Goal: Task Accomplishment & Management: Use online tool/utility

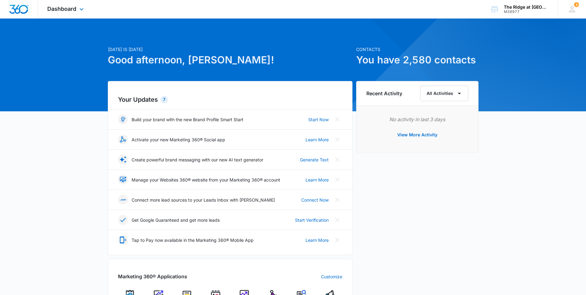
click at [77, 12] on div "Dashboard Apps Reputation Websites Forms CRM Email Social Content Ads Intellige…" at bounding box center [66, 9] width 57 height 18
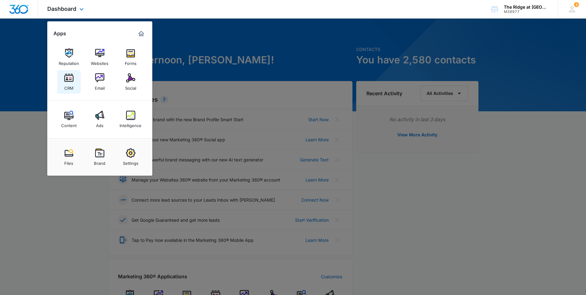
click at [72, 75] on img at bounding box center [68, 77] width 9 height 9
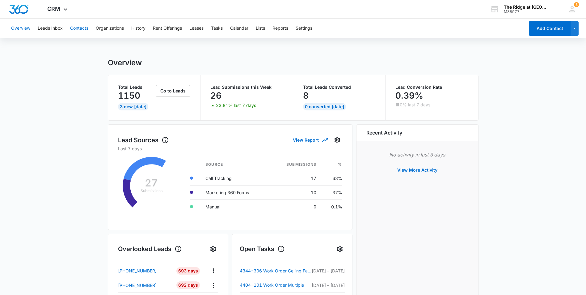
click at [74, 27] on button "Contacts" at bounding box center [79, 29] width 18 height 20
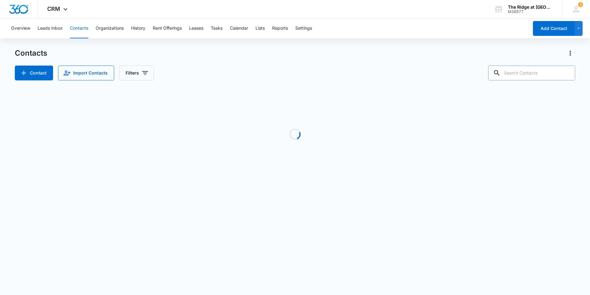
click at [535, 73] on input "text" at bounding box center [531, 72] width 87 height 15
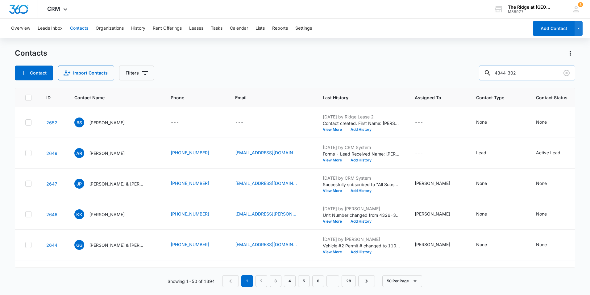
type input "4344-302"
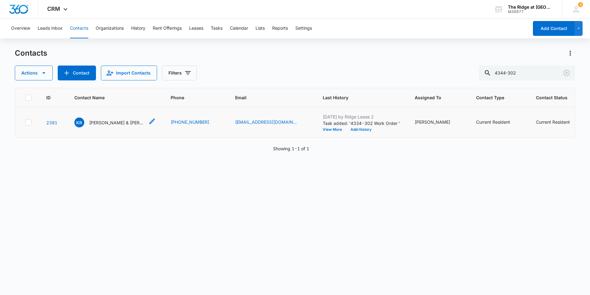
click at [117, 121] on p "[PERSON_NAME] & [PERSON_NAME]" at bounding box center [117, 122] width 56 height 6
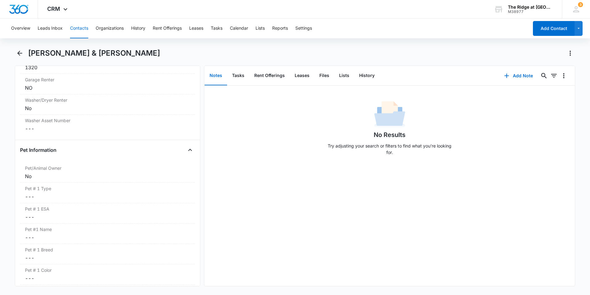
scroll to position [705, 0]
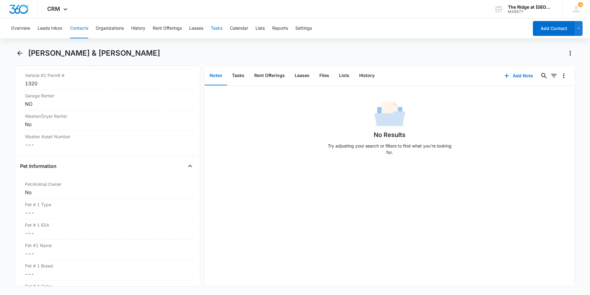
click at [213, 27] on button "Tasks" at bounding box center [217, 29] width 12 height 20
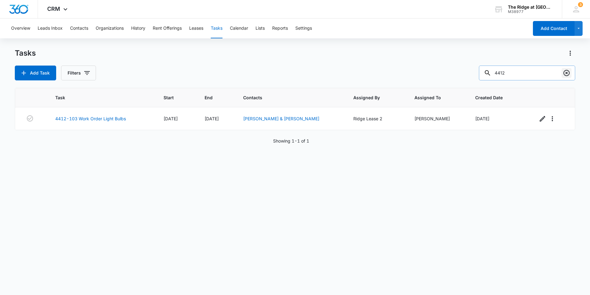
click at [564, 71] on icon "Clear" at bounding box center [566, 72] width 7 height 7
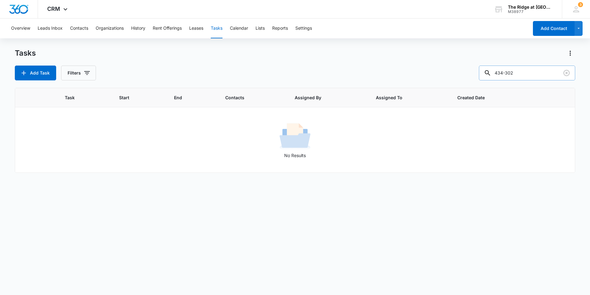
click at [509, 73] on input "434-302" at bounding box center [527, 72] width 96 height 15
type input "4344-302"
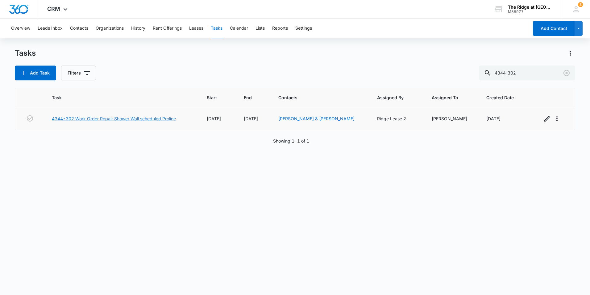
click at [154, 118] on link "4344-302 Work Order Repair Shower Wall scheduled Proline" at bounding box center [114, 118] width 124 height 6
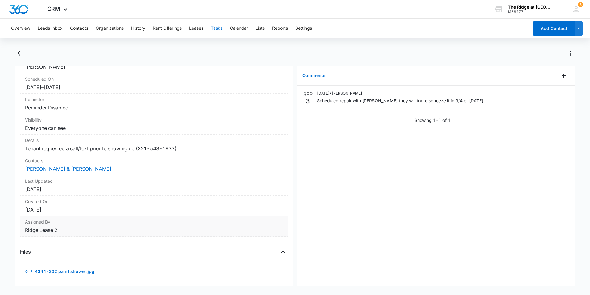
scroll to position [69, 0]
click at [69, 266] on link "4344-302 paint shower.jpg" at bounding box center [60, 270] width 81 height 15
